Goal: Communication & Community: Answer question/provide support

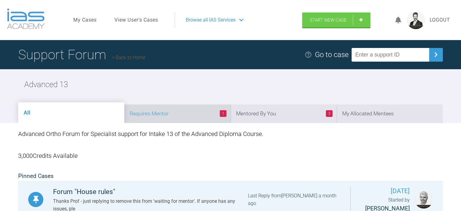
scroll to position [150, 0]
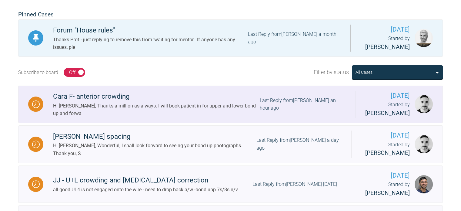
click at [205, 110] on div "Hi [PERSON_NAME], Thanks a million as always. I will book patient in for upper …" at bounding box center [156, 109] width 206 height 15
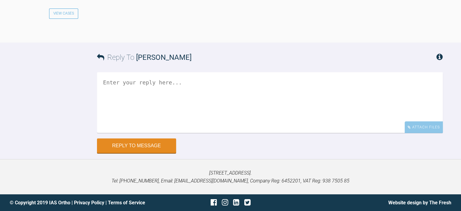
scroll to position [1242, 0]
click at [192, 133] on textarea at bounding box center [270, 102] width 346 height 61
type textarea "A"
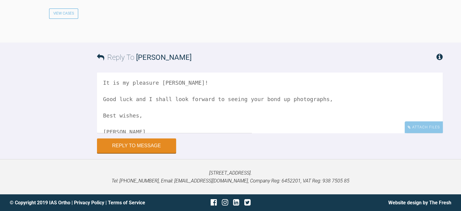
scroll to position [8, 0]
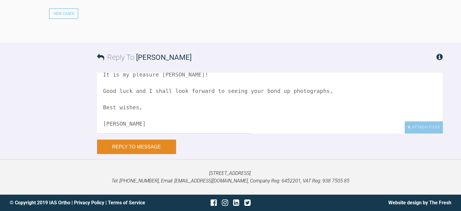
type textarea "It is my pleasure [PERSON_NAME]! Good luck and I shall look forward to seeing y…"
click at [134, 154] on button "Reply to Message" at bounding box center [136, 146] width 79 height 15
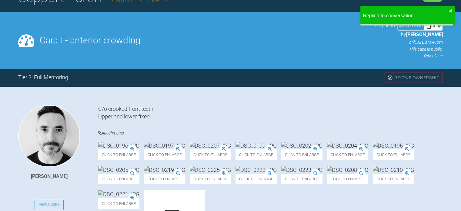
scroll to position [0, 0]
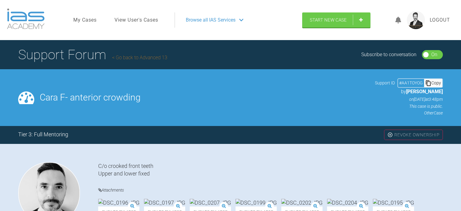
click at [141, 56] on link "Go back to Advanced 13" at bounding box center [139, 58] width 55 height 6
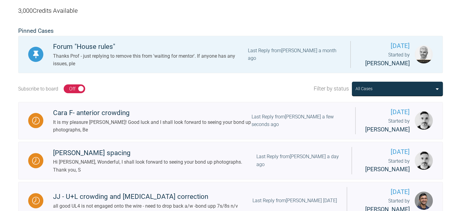
scroll to position [144, 0]
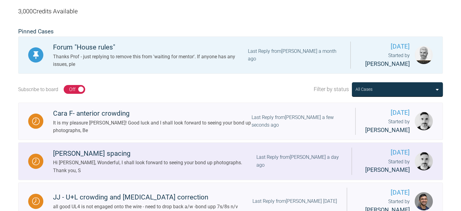
click at [154, 162] on div "Hi [PERSON_NAME], Wonderful, I shall look forward to seeing your bond up photog…" at bounding box center [154, 166] width 203 height 15
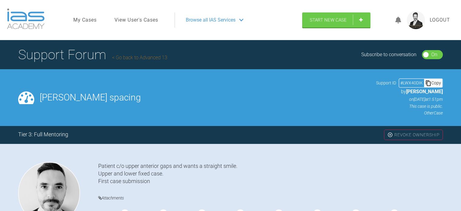
click at [143, 58] on link "Go back to Advanced 13" at bounding box center [139, 58] width 55 height 6
